Goal: Transaction & Acquisition: Obtain resource

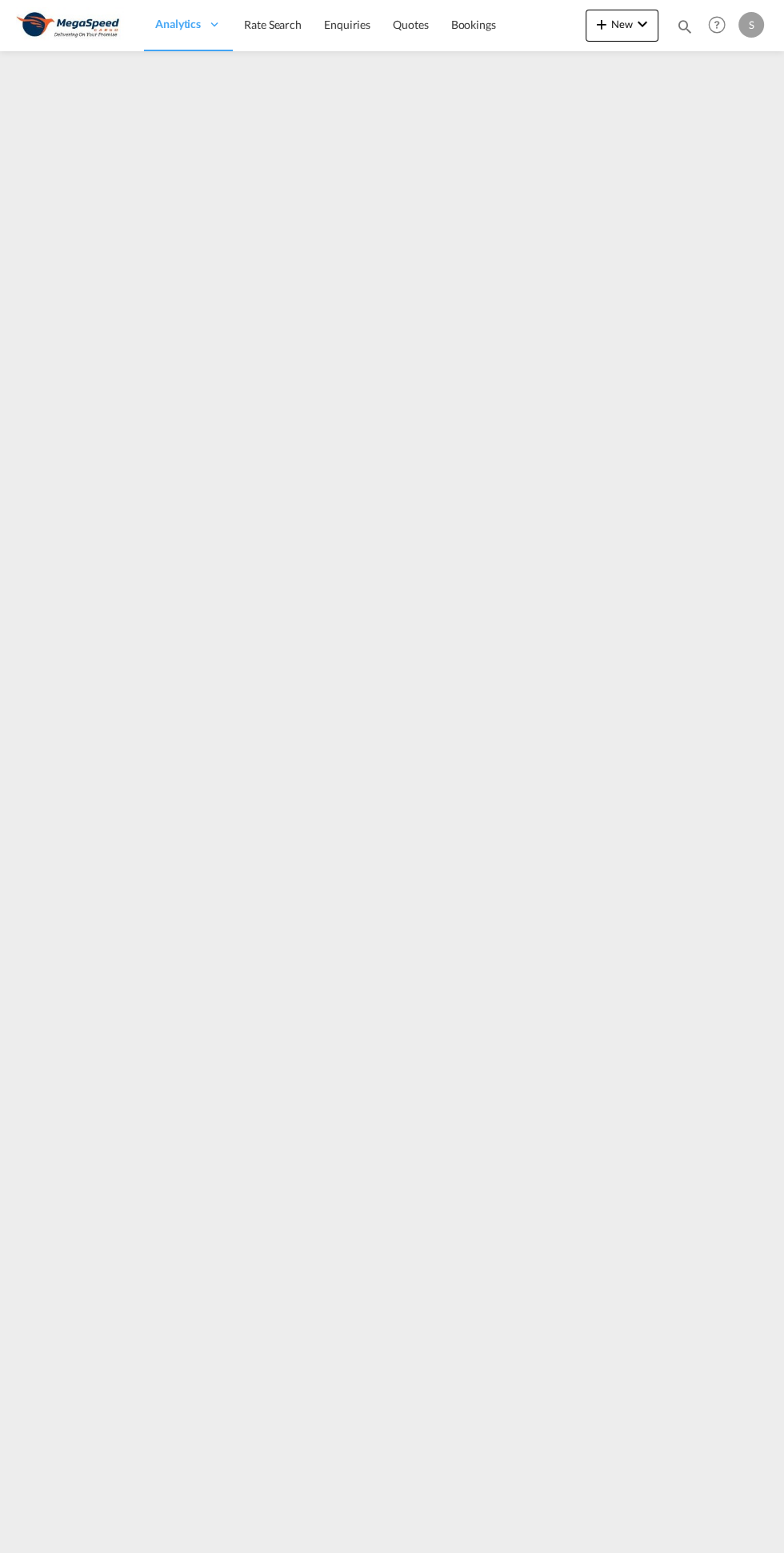
click at [264, 22] on span "Rate Search" at bounding box center [273, 24] width 58 height 14
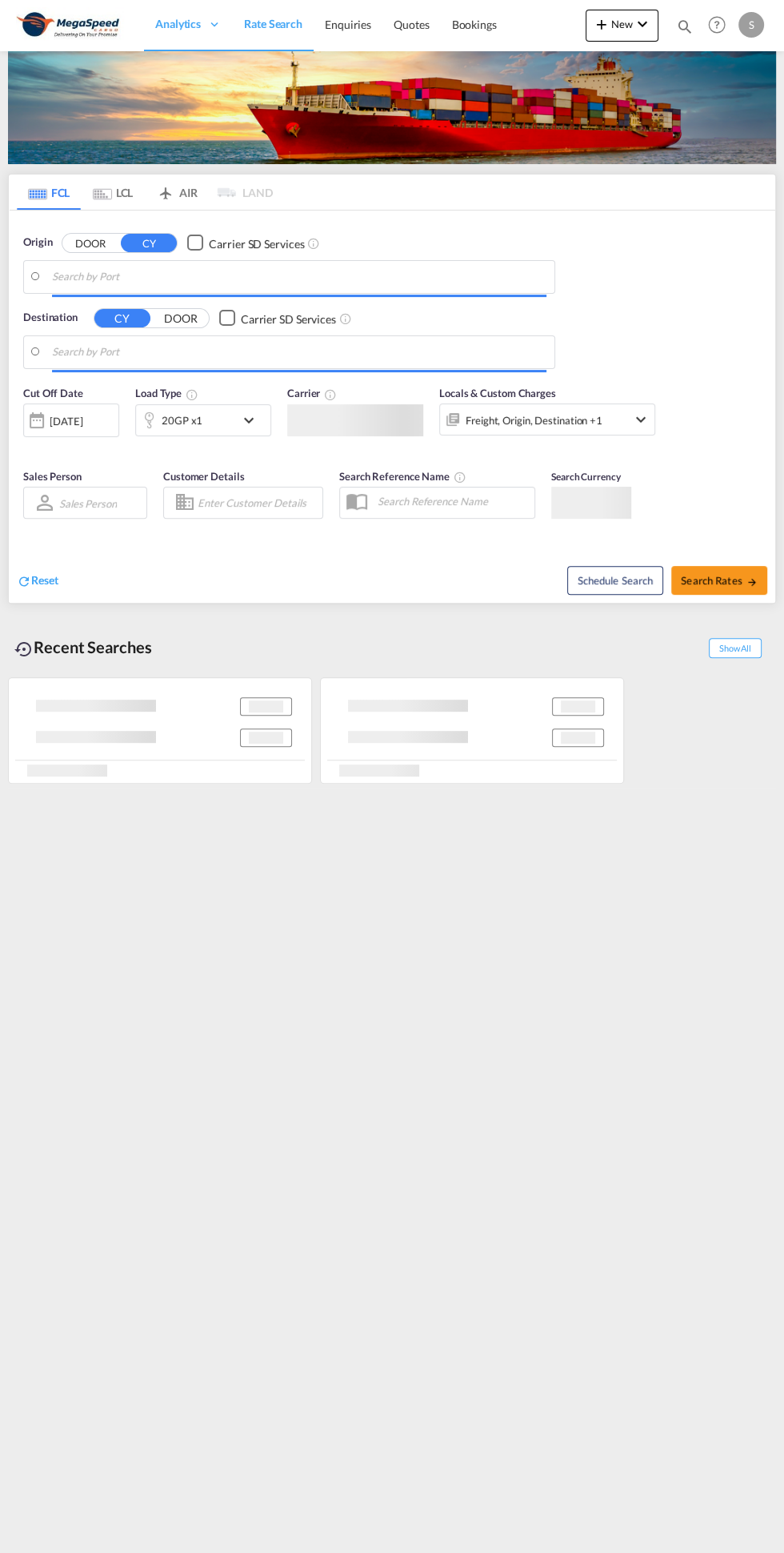
type input "[GEOGRAPHIC_DATA], [GEOGRAPHIC_DATA]"
type input "[GEOGRAPHIC_DATA], SNDKR"
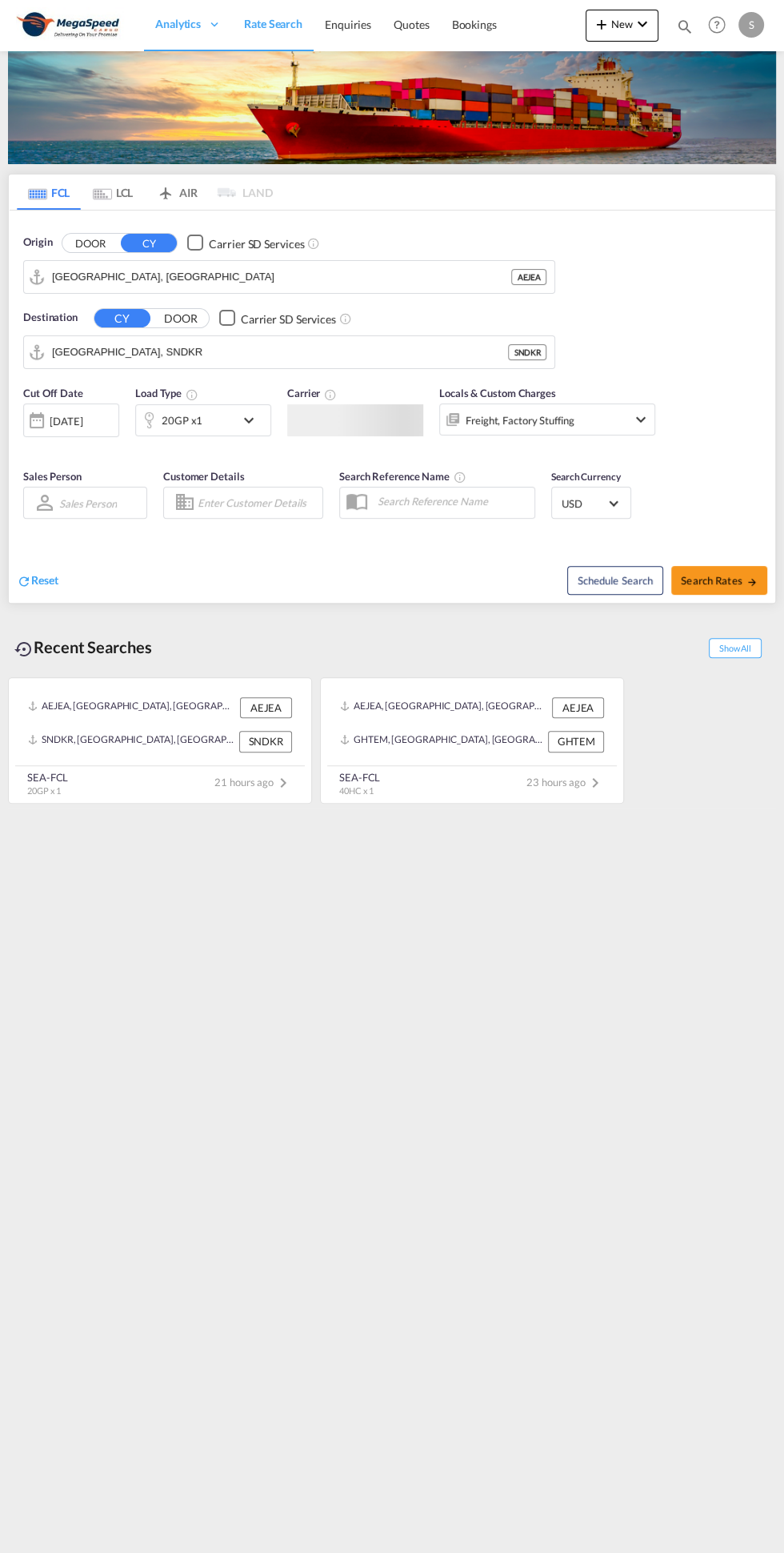
click at [306, 351] on input "[GEOGRAPHIC_DATA], SNDKR" at bounding box center [280, 352] width 456 height 24
click at [213, 390] on div "Tema [GEOGRAPHIC_DATA] [GEOGRAPHIC_DATA]" at bounding box center [176, 395] width 304 height 48
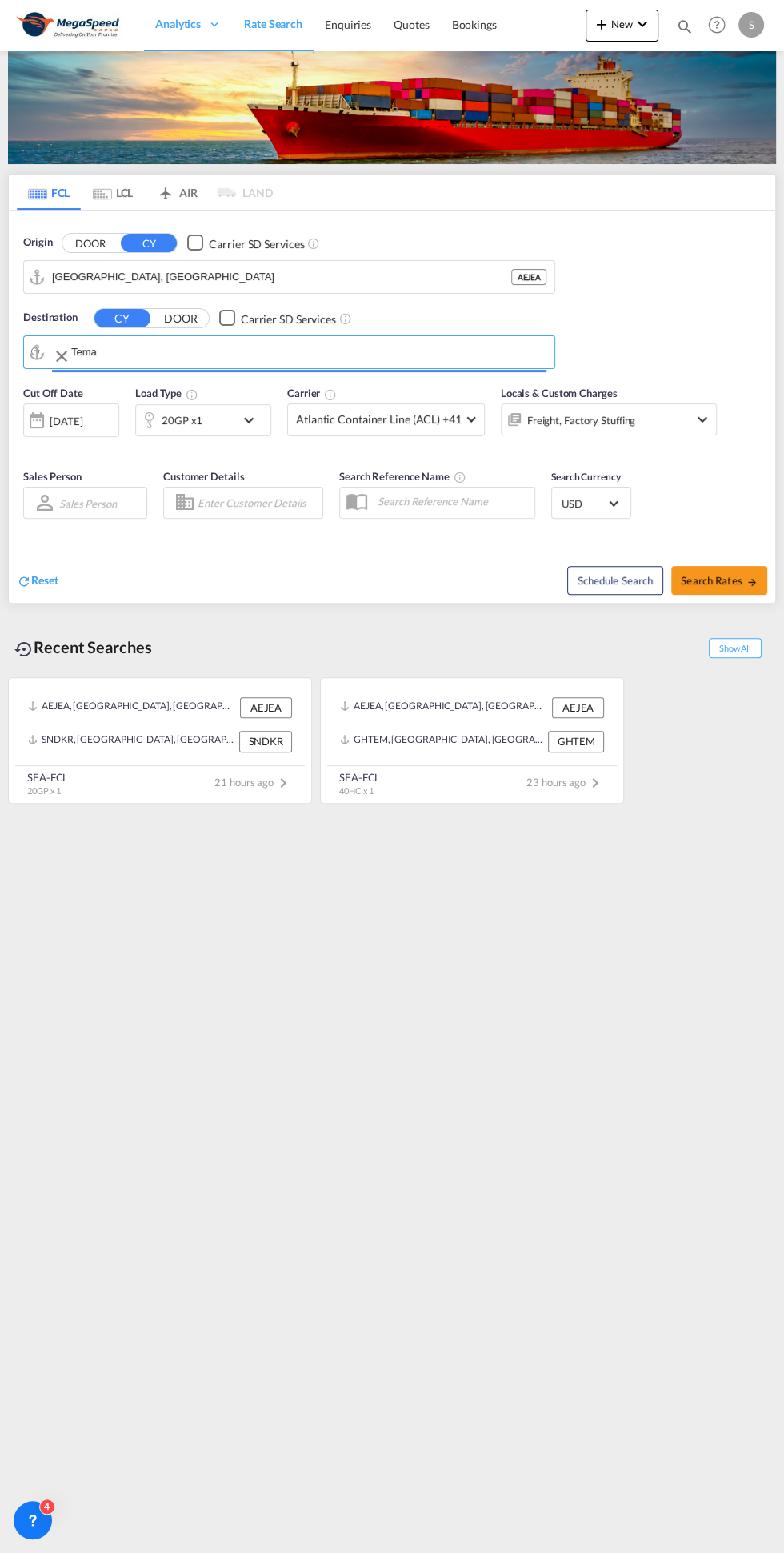
type input "Tema, GHTEM"
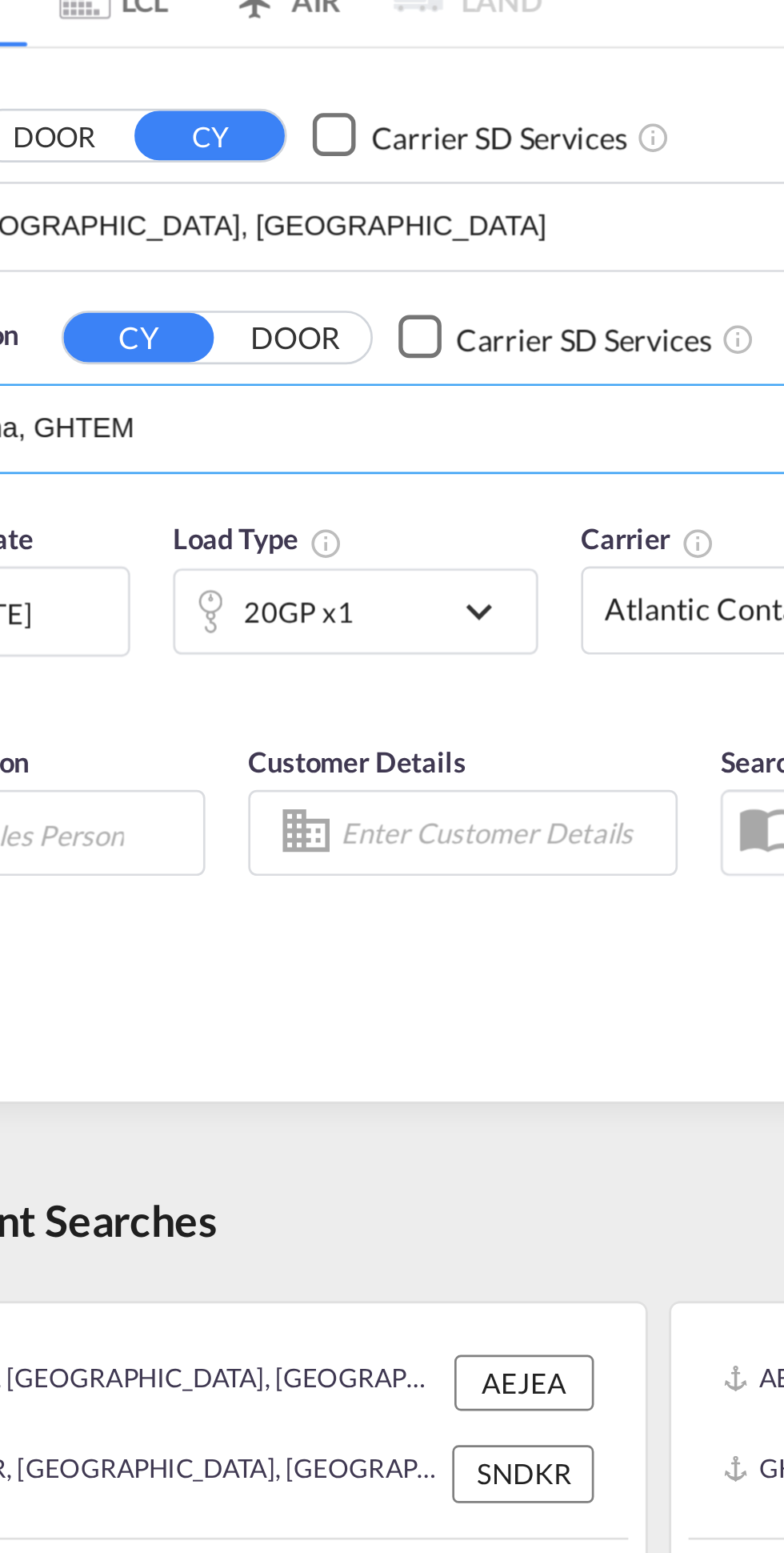
click at [209, 424] on div "20GP x1" at bounding box center [186, 420] width 99 height 32
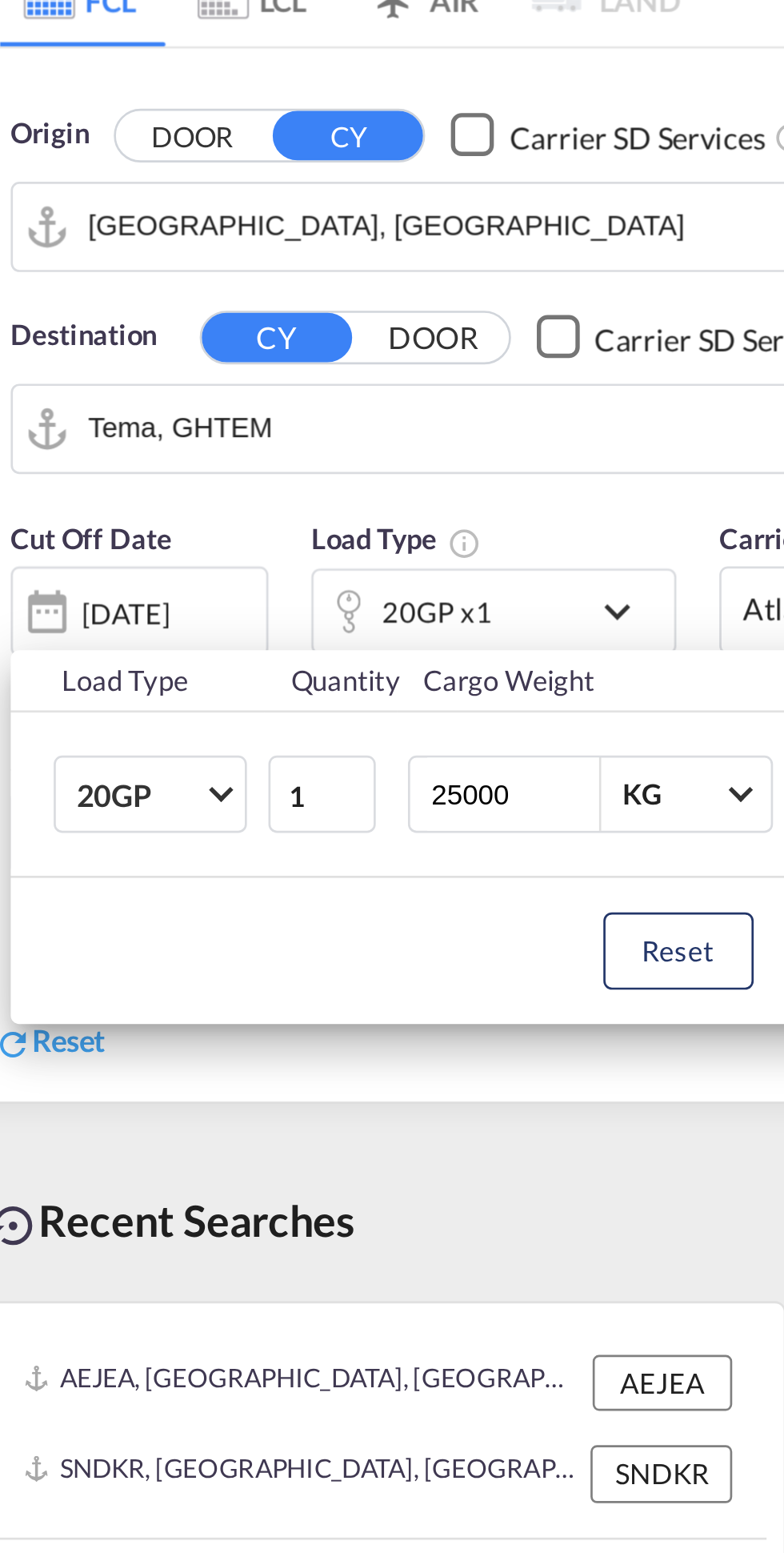
click at [92, 482] on span "20GP" at bounding box center [71, 488] width 47 height 16
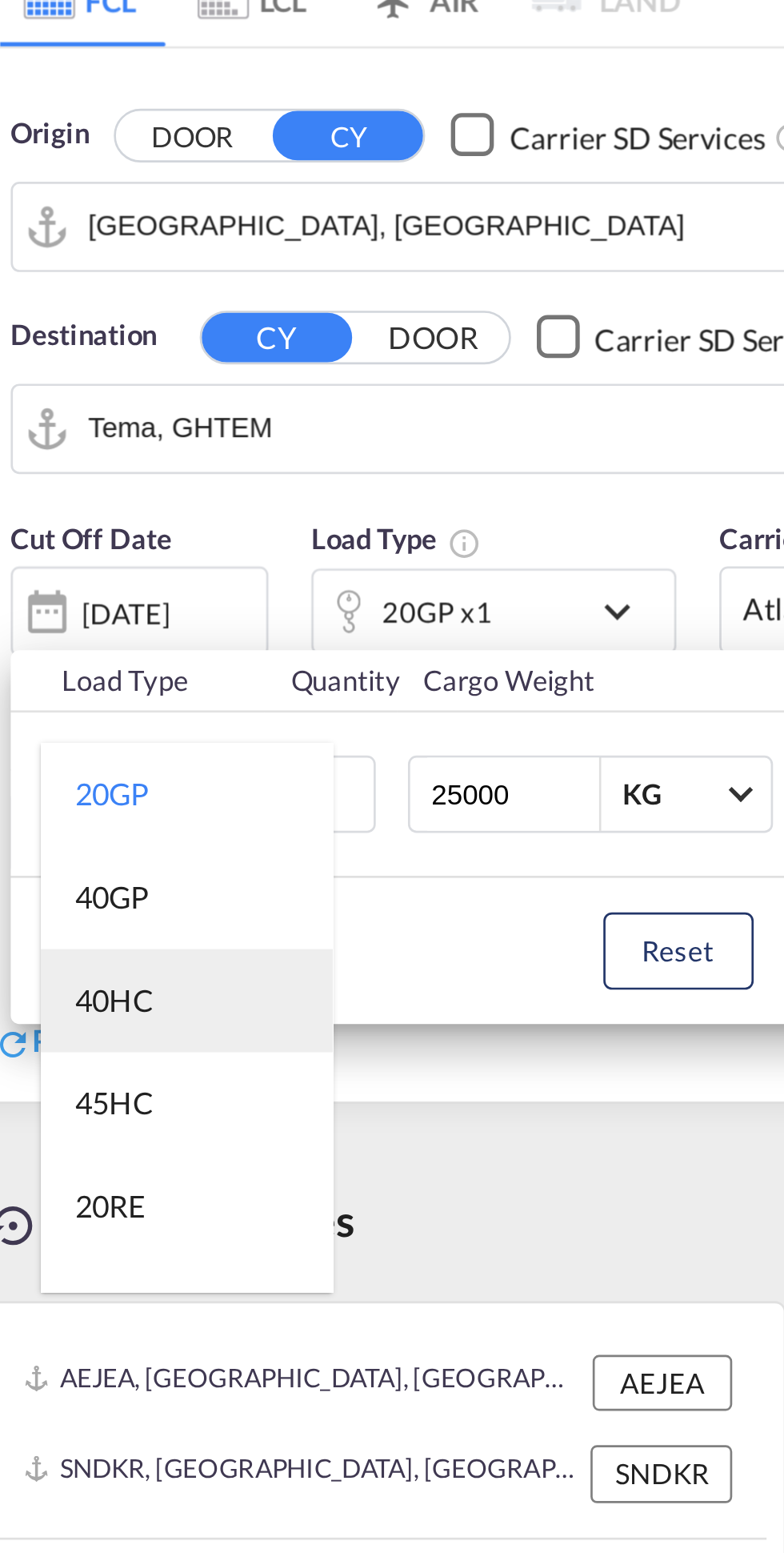
click at [94, 566] on md-option "40HC" at bounding box center [89, 565] width 108 height 38
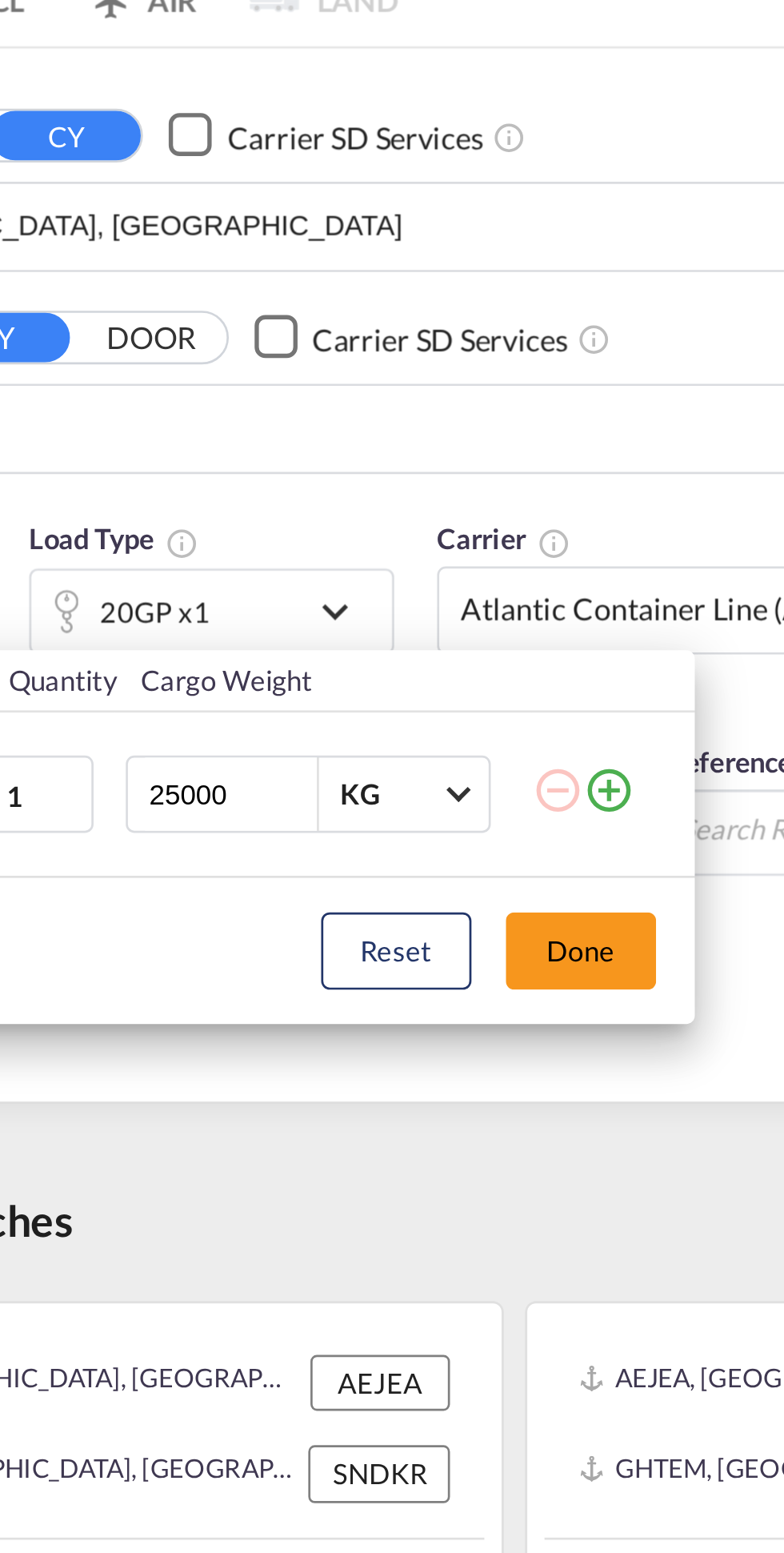
click at [342, 547] on button "Done" at bounding box center [341, 546] width 56 height 29
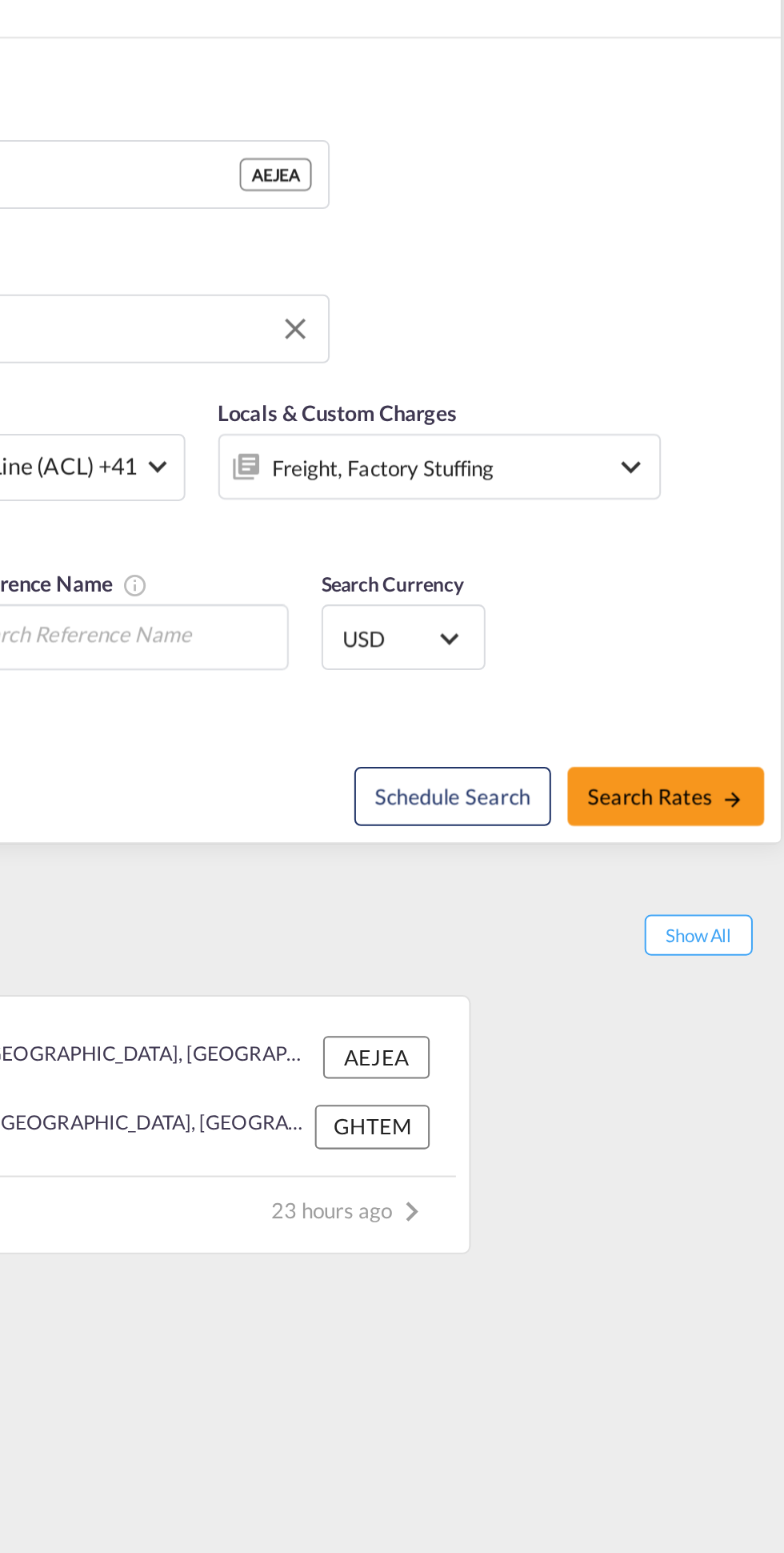
click at [720, 579] on span "Search Rates" at bounding box center [719, 581] width 77 height 13
type input "AEJEA to GHTEM / [DATE]"
